Goal: Task Accomplishment & Management: Manage account settings

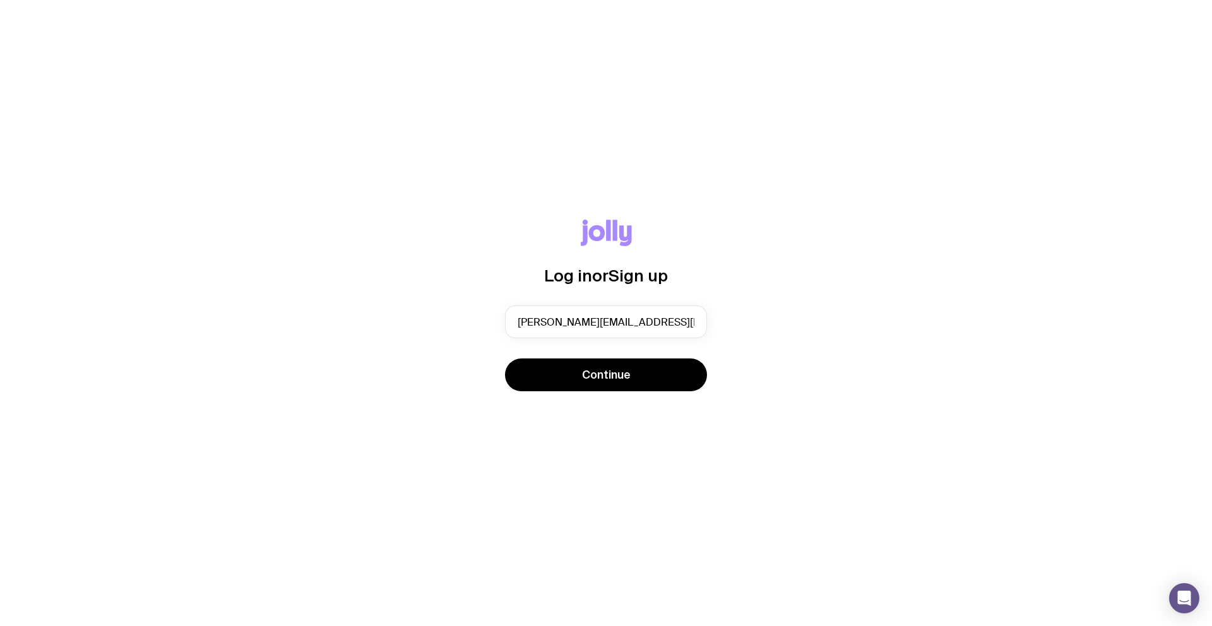
type input "sylvia@downseal.com.au"
drag, startPoint x: 930, startPoint y: 95, endPoint x: 927, endPoint y: 104, distance: 10.0
click at [930, 98] on div "Log in or Sign up sylvia@downseal.com.au Continue" at bounding box center [606, 313] width 1212 height 626
click at [621, 378] on span "Continue" at bounding box center [606, 374] width 49 height 15
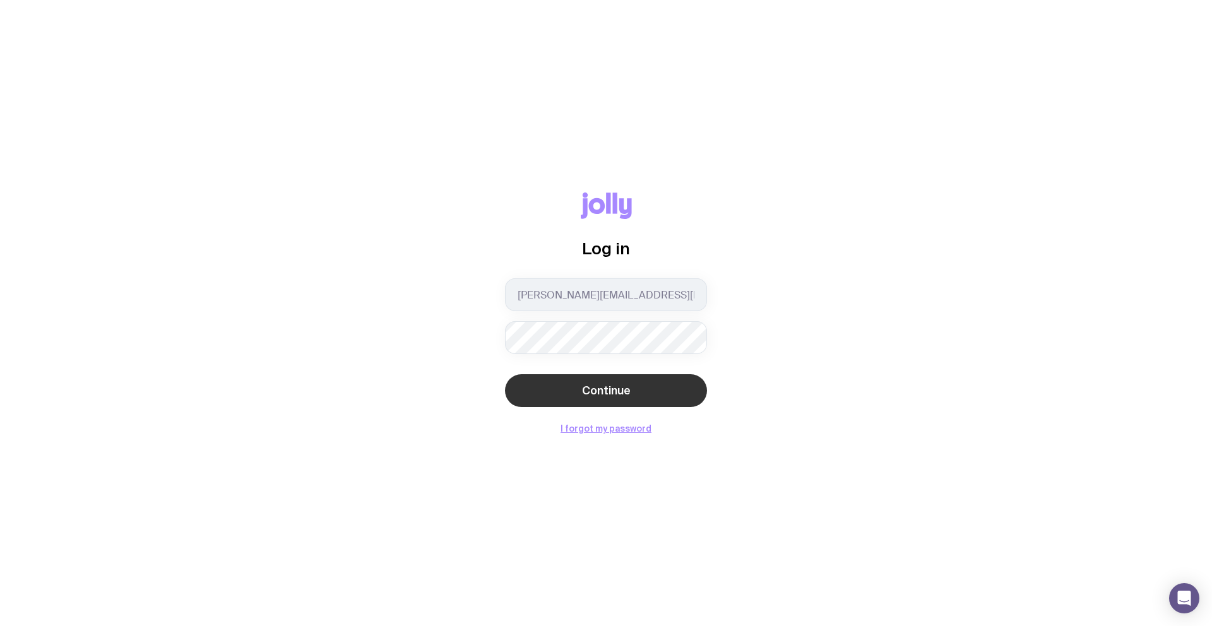
click at [621, 397] on span "Continue" at bounding box center [606, 390] width 49 height 15
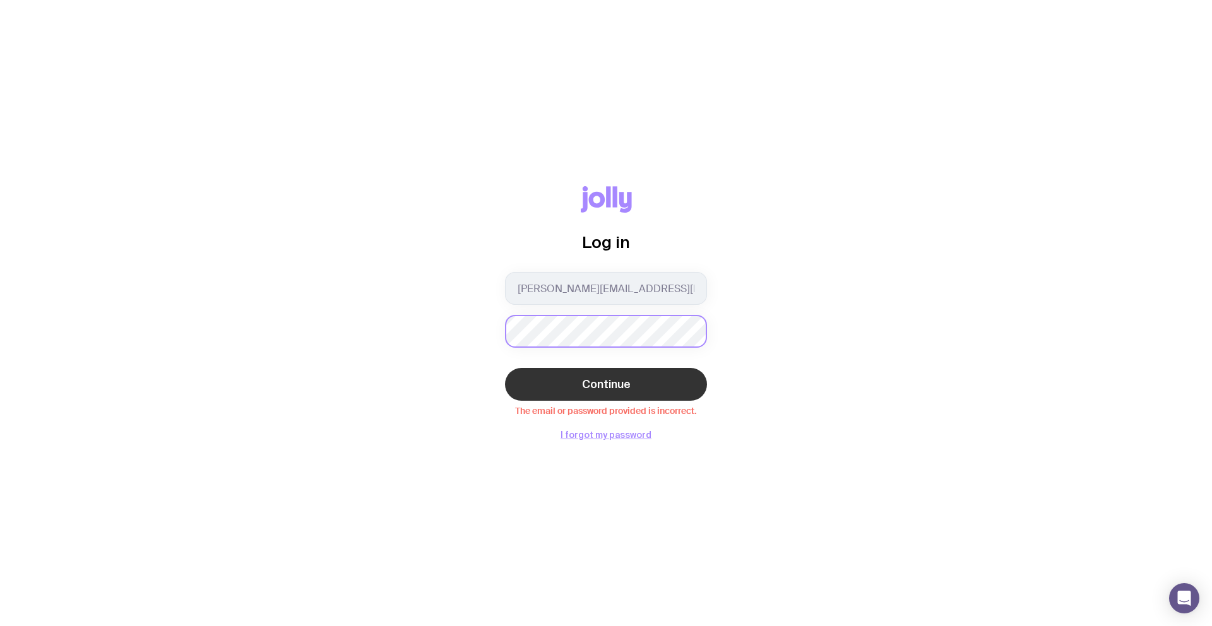
click at [456, 343] on div "Log in sylvia@downseal.com.au Continue The email or password provided is incorr…" at bounding box center [605, 312] width 1151 height 253
